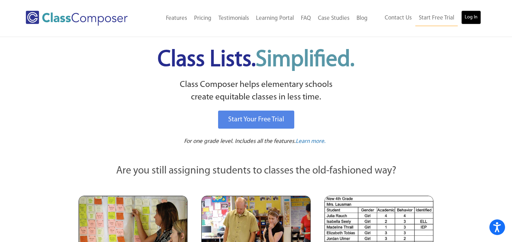
click at [473, 14] on link "Log In" at bounding box center [471, 17] width 20 height 14
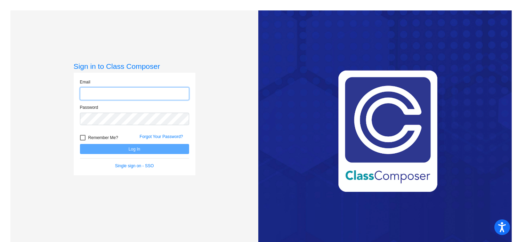
type input "kgvazdauskas@monomoy.edu"
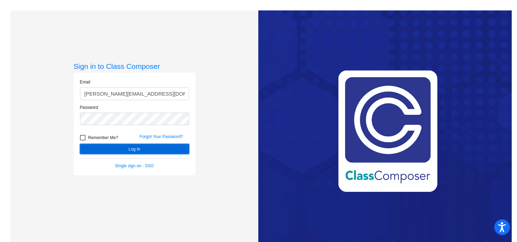
click at [161, 153] on button "Log In" at bounding box center [134, 149] width 109 height 10
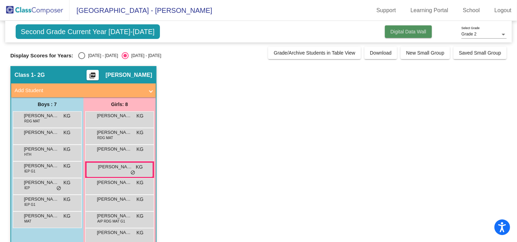
click at [406, 29] on span "Digital Data Wall" at bounding box center [409, 32] width 36 height 6
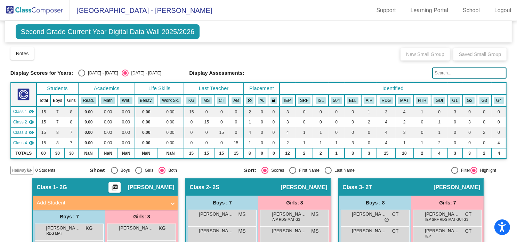
click at [105, 31] on span "Second Grade Current Year Digital Data Wall 2025/2026" at bounding box center [108, 31] width 184 height 15
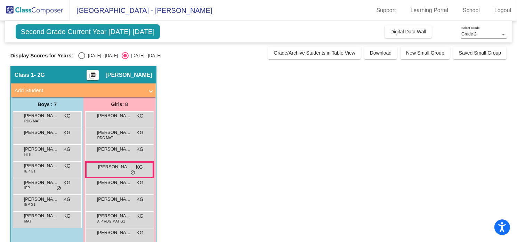
click at [82, 55] on div "Select an option" at bounding box center [81, 55] width 7 height 7
click at [82, 59] on input "2024 - 2025" at bounding box center [81, 59] width 0 height 0
radio input "true"
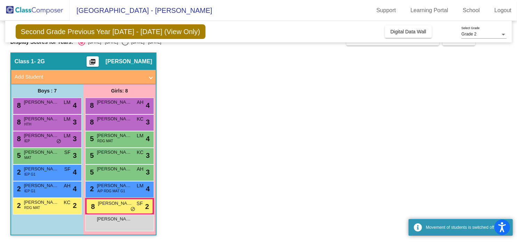
scroll to position [13, 0]
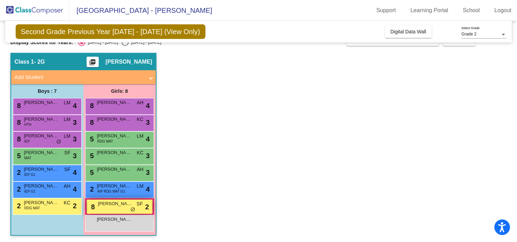
click at [120, 208] on div "8 Jackson Stevens SF lock do_not_disturb_alt 2" at bounding box center [119, 207] width 65 height 14
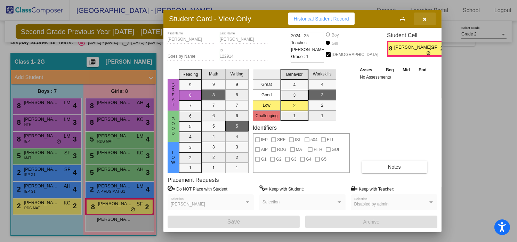
click at [426, 17] on icon "button" at bounding box center [426, 19] width 4 height 5
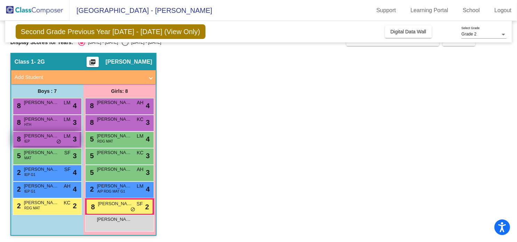
click at [49, 141] on div "8 Lorenzo Bent IEP LM lock do_not_disturb_alt 3" at bounding box center [46, 139] width 66 height 14
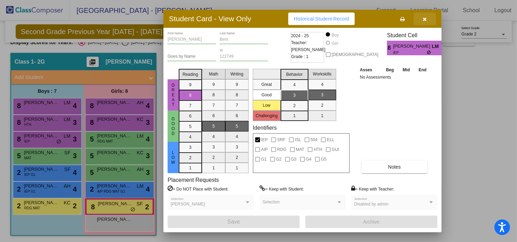
click at [424, 19] on icon "button" at bounding box center [426, 19] width 4 height 5
